Goal: Information Seeking & Learning: Find specific fact

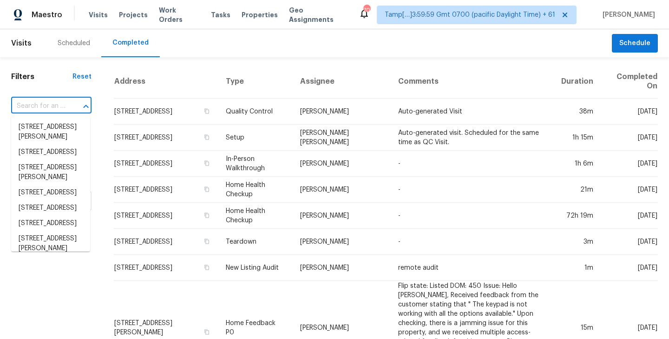
click at [53, 105] on input "text" at bounding box center [38, 106] width 54 height 14
paste input "[STREET_ADDRESS][PERSON_NAME]"
type input "[STREET_ADDRESS][PERSON_NAME]"
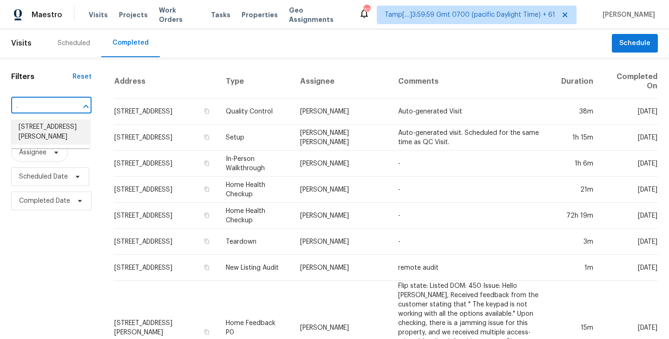
click at [43, 127] on li "[STREET_ADDRESS][PERSON_NAME]" at bounding box center [50, 131] width 79 height 25
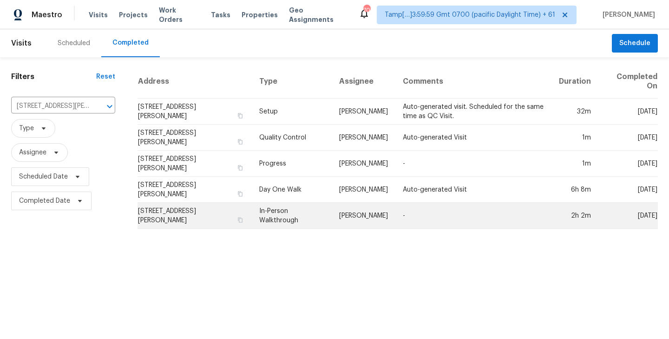
click at [175, 214] on td "[STREET_ADDRESS][PERSON_NAME]" at bounding box center [195, 216] width 114 height 26
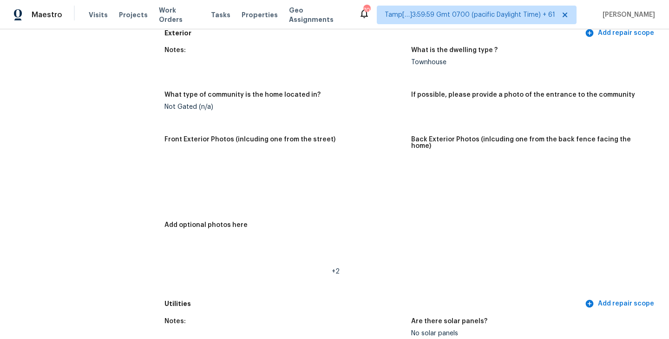
scroll to position [387, 0]
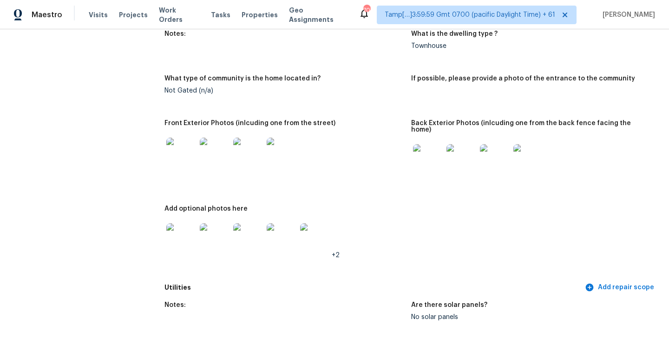
click at [419, 69] on div "Notes: What is the dwelling type ? Townhouse What type of community is the home…" at bounding box center [412, 152] width 494 height 254
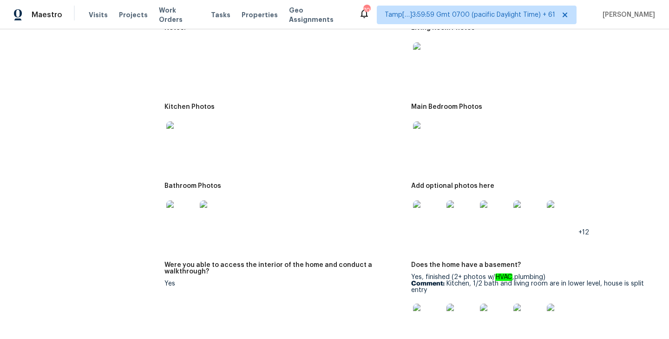
scroll to position [1218, 0]
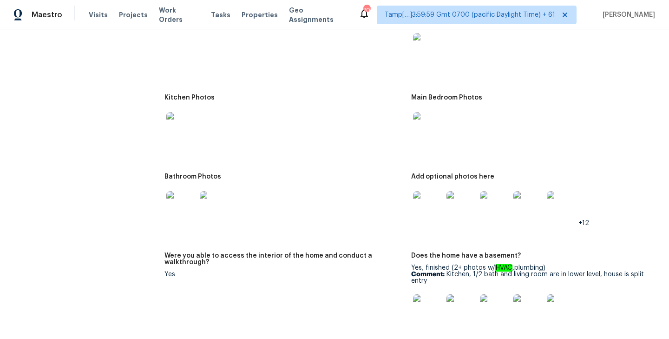
click at [429, 200] on img at bounding box center [428, 206] width 30 height 30
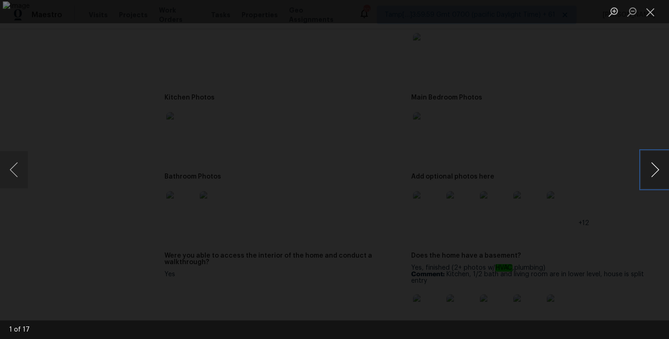
click at [653, 179] on button "Next image" at bounding box center [655, 169] width 28 height 37
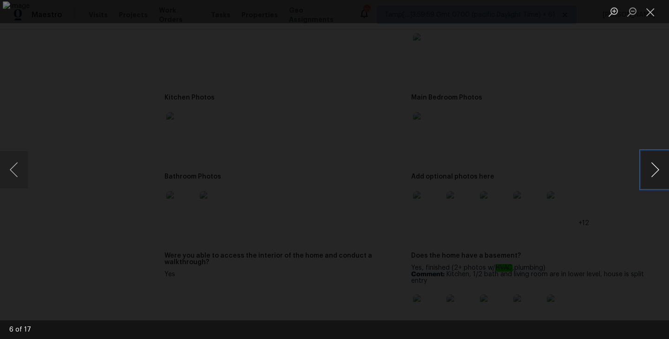
click at [653, 179] on button "Next image" at bounding box center [655, 169] width 28 height 37
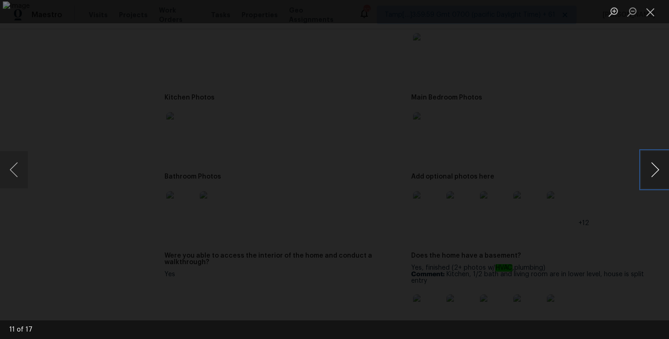
click at [661, 173] on button "Next image" at bounding box center [655, 169] width 28 height 37
click at [19, 171] on button "Previous image" at bounding box center [14, 169] width 28 height 37
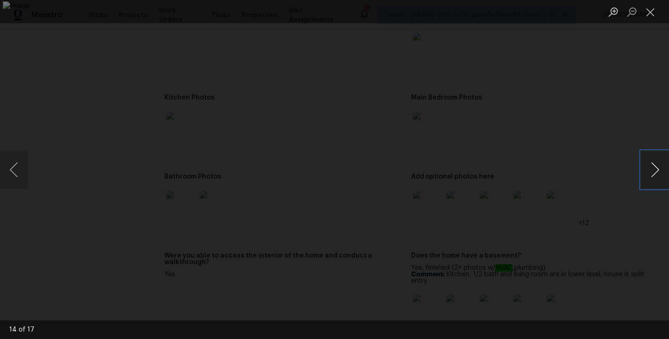
click at [654, 179] on button "Next image" at bounding box center [655, 169] width 28 height 37
click at [658, 13] on button "Close lightbox" at bounding box center [650, 12] width 19 height 16
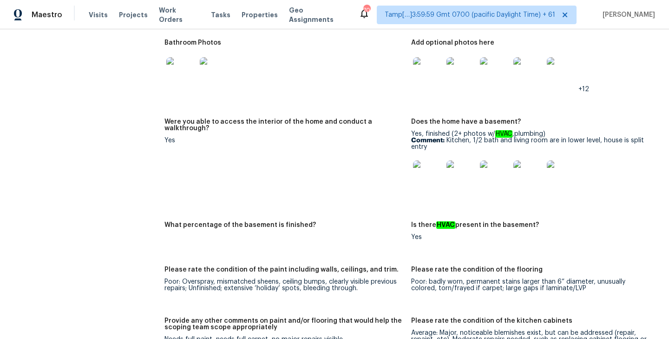
scroll to position [1353, 0]
click at [425, 169] on img at bounding box center [428, 175] width 30 height 30
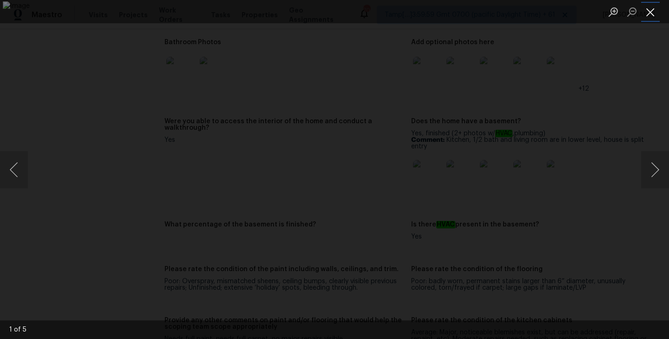
click at [650, 7] on button "Close lightbox" at bounding box center [650, 12] width 19 height 16
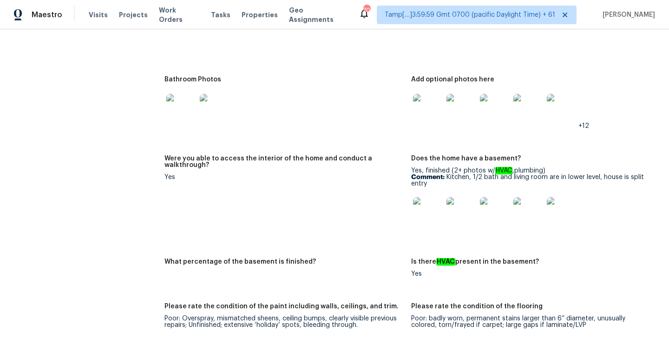
scroll to position [1311, 0]
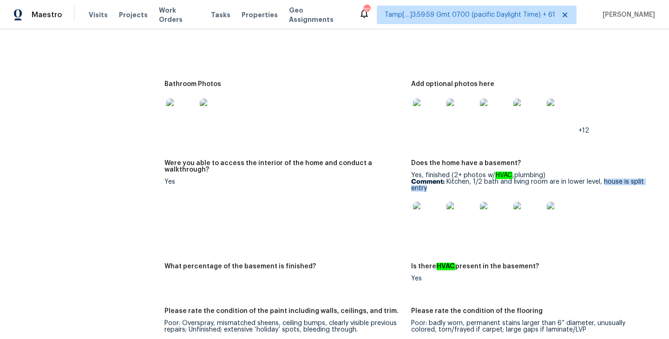
drag, startPoint x: 603, startPoint y: 175, endPoint x: 612, endPoint y: 181, distance: 10.3
click at [612, 181] on p "Comment: Kitchen, 1/2 bath and living room are in lower level, house is split e…" at bounding box center [530, 185] width 239 height 13
copy p "house is split entry"
